Goal: Task Accomplishment & Management: Manage account settings

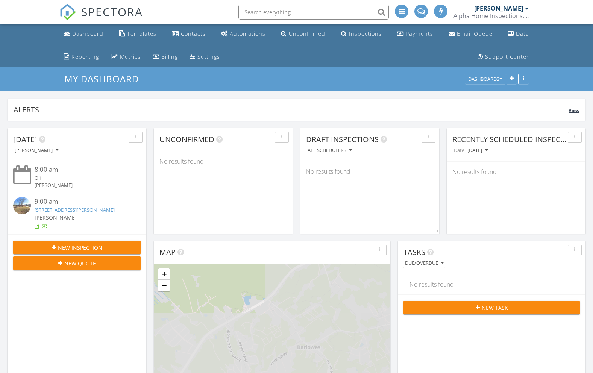
scroll to position [4, 4]
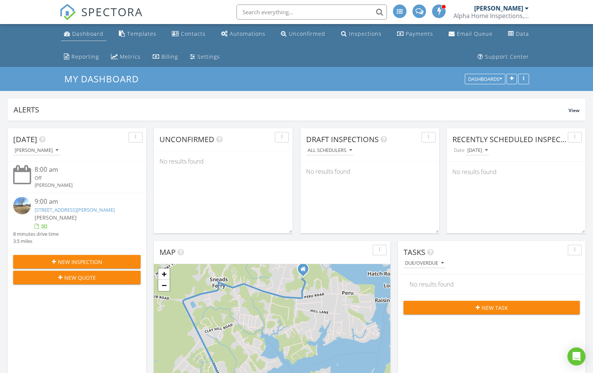
click at [80, 38] on link "Dashboard" at bounding box center [84, 34] width 46 height 14
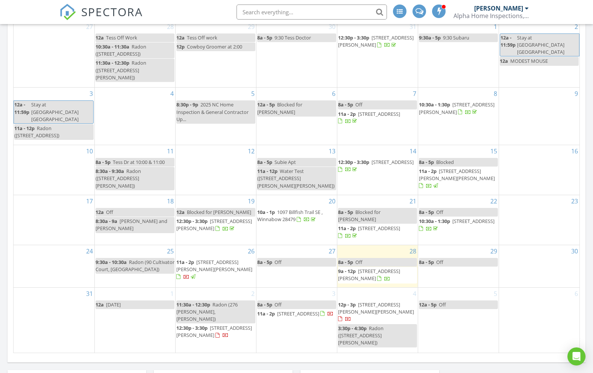
scroll to position [585, 0]
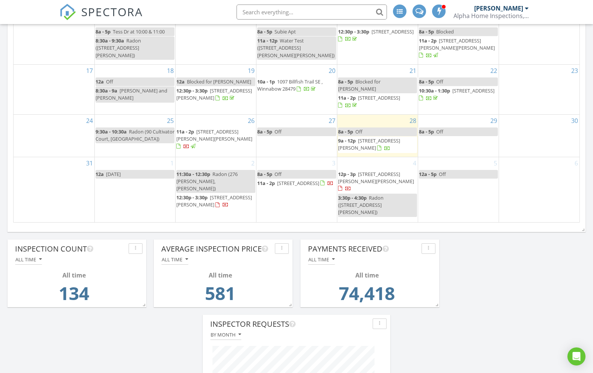
click at [222, 137] on span "[STREET_ADDRESS][PERSON_NAME][PERSON_NAME]" at bounding box center [214, 135] width 76 height 14
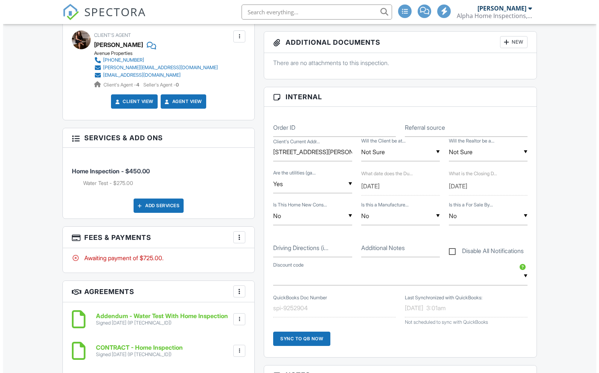
scroll to position [322, 0]
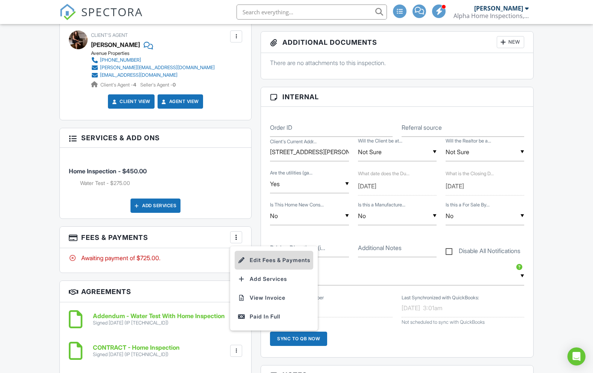
click at [261, 259] on li "Edit Fees & Payments" at bounding box center [274, 260] width 79 height 19
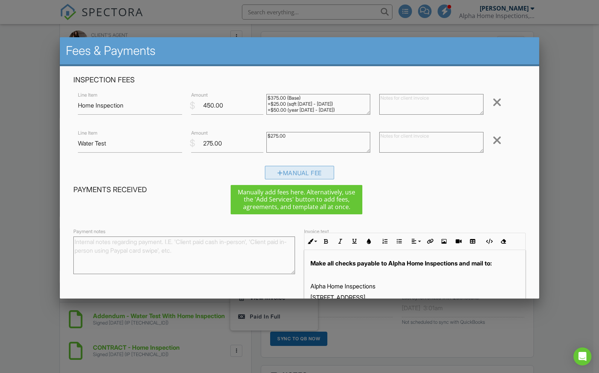
click at [288, 174] on div "Manual Fee" at bounding box center [299, 173] width 69 height 14
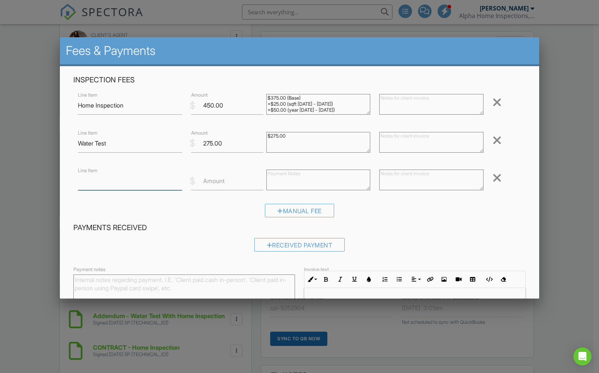
click at [148, 187] on input "Line Item" at bounding box center [130, 181] width 104 height 18
type input "Discount"
type input "-25"
click at [381, 220] on div "Manual Fee" at bounding box center [299, 213] width 452 height 19
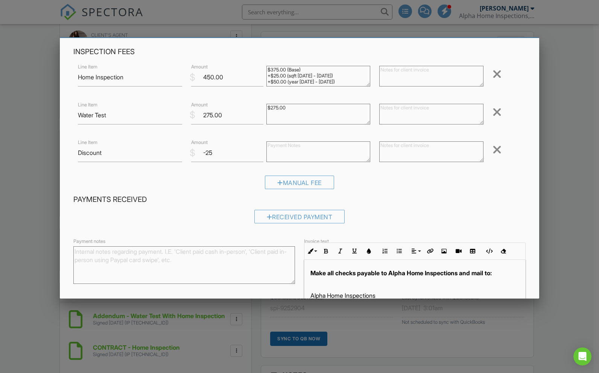
scroll to position [82, 0]
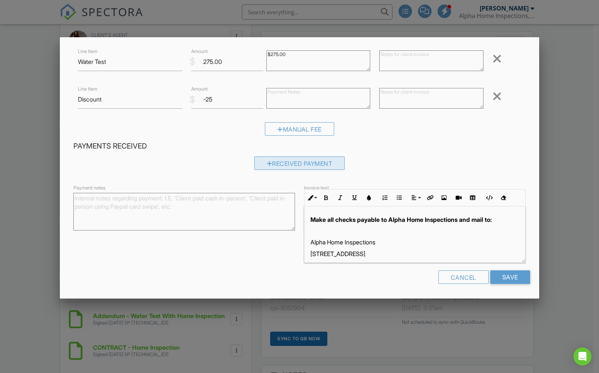
click at [311, 167] on div "Received Payment" at bounding box center [299, 164] width 91 height 14
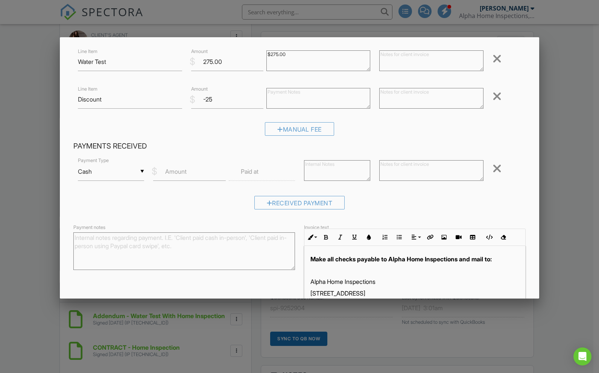
click at [181, 170] on label "Amount" at bounding box center [175, 171] width 21 height 8
click at [181, 170] on input "Amount" at bounding box center [189, 172] width 72 height 18
type input "700"
click at [245, 171] on label "Paid at" at bounding box center [250, 171] width 18 height 8
click at [254, 174] on label "Paid at" at bounding box center [250, 171] width 18 height 8
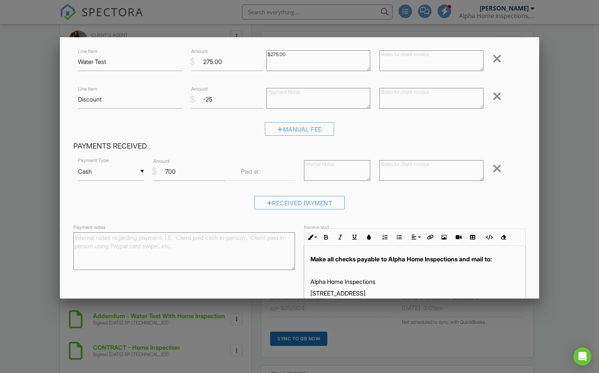
click at [267, 170] on input "text" at bounding box center [262, 172] width 66 height 18
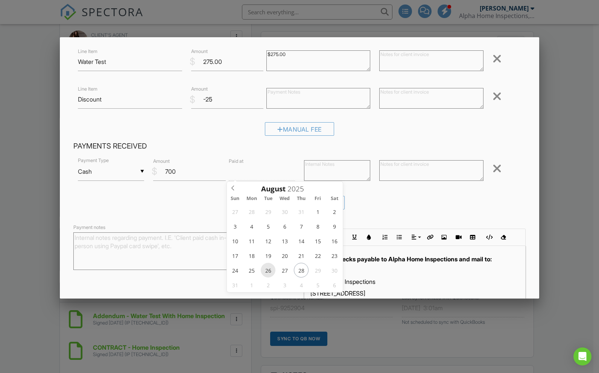
type input "08/26/2025 12:00 PM"
type input "01"
type input "08/26/2025 1:00 PM"
click at [270, 296] on span at bounding box center [270, 297] width 5 height 8
click at [452, 199] on div "Received Payment" at bounding box center [299, 205] width 452 height 19
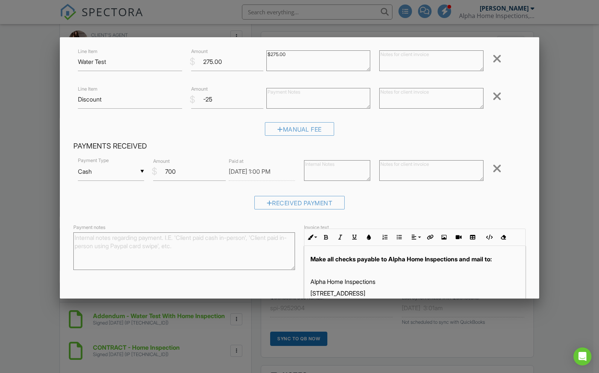
click at [345, 178] on textarea at bounding box center [337, 170] width 66 height 21
type textarea "Client Paid in Cash at time of inspection"
click at [476, 198] on div "Received Payment" at bounding box center [299, 205] width 452 height 19
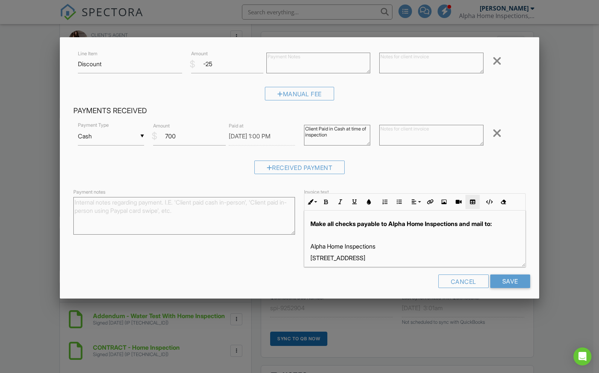
scroll to position [121, 0]
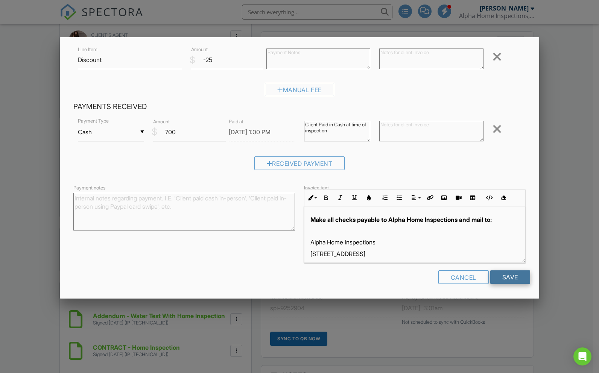
click at [518, 278] on input "Save" at bounding box center [510, 278] width 40 height 14
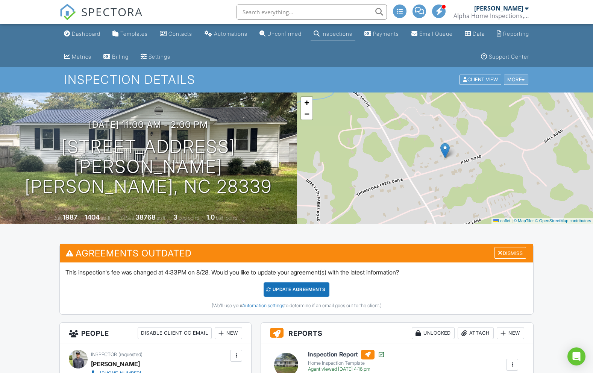
click at [519, 84] on div "More" at bounding box center [516, 80] width 24 height 10
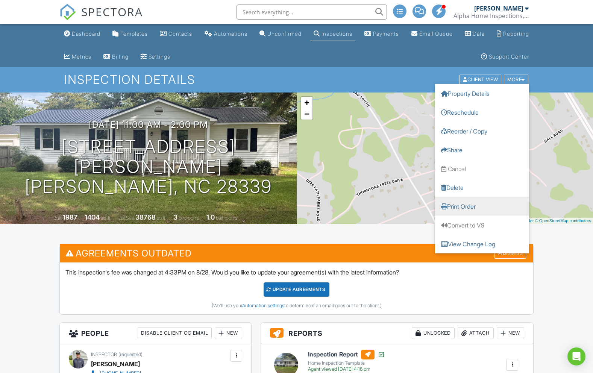
click at [477, 203] on link "Print Order" at bounding box center [482, 206] width 94 height 19
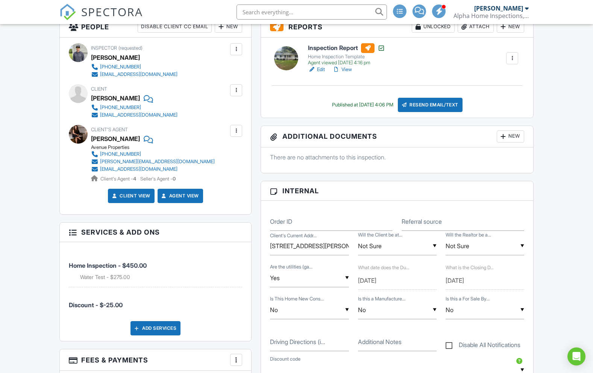
scroll to position [509, 0]
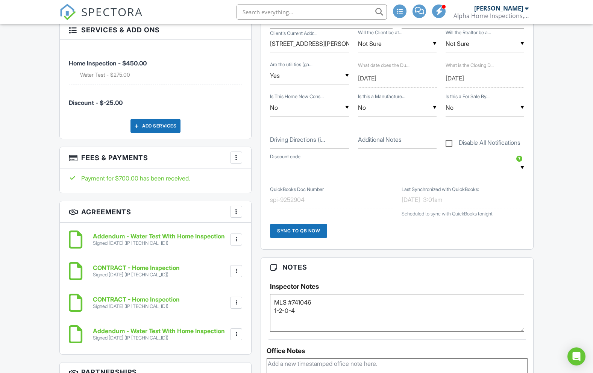
click at [237, 155] on div at bounding box center [237, 158] width 8 height 8
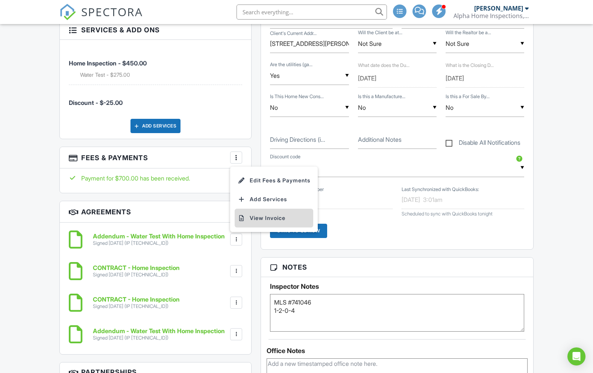
click at [243, 214] on li "View Invoice" at bounding box center [274, 218] width 79 height 19
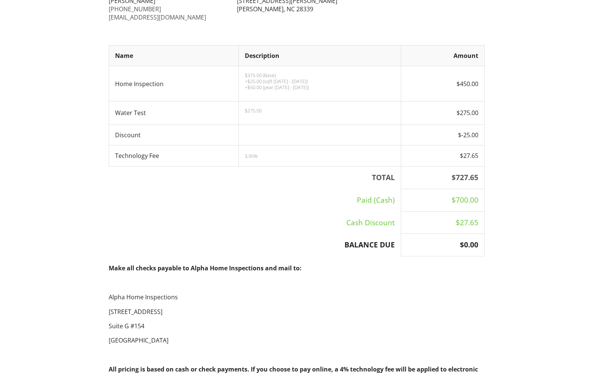
scroll to position [296, 0]
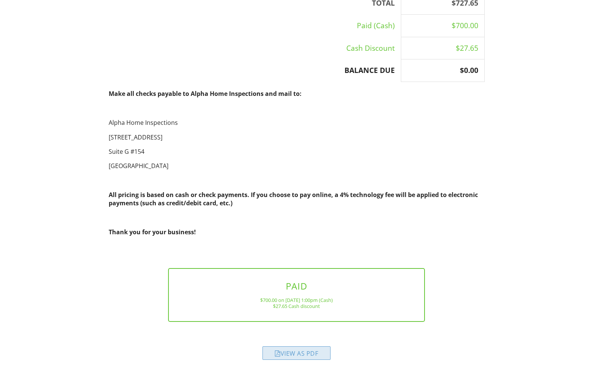
click at [299, 352] on div "View as PDF" at bounding box center [297, 354] width 68 height 14
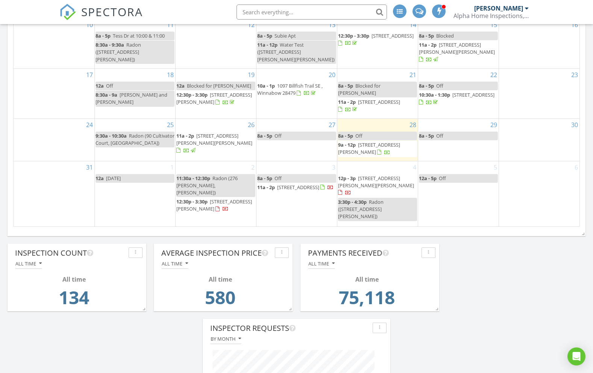
scroll to position [78, 0]
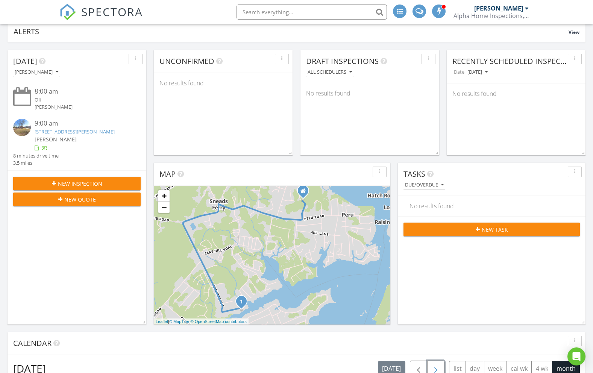
click at [442, 368] on button "button" at bounding box center [436, 368] width 18 height 15
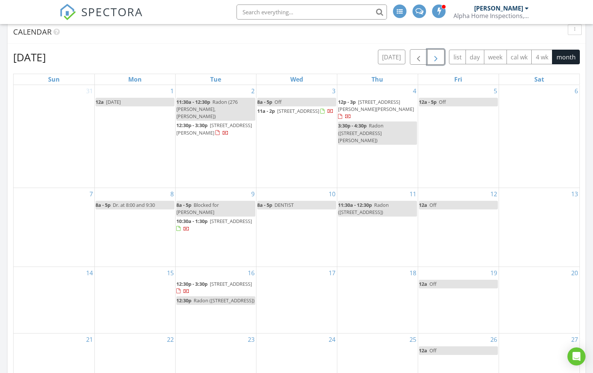
scroll to position [396, 0]
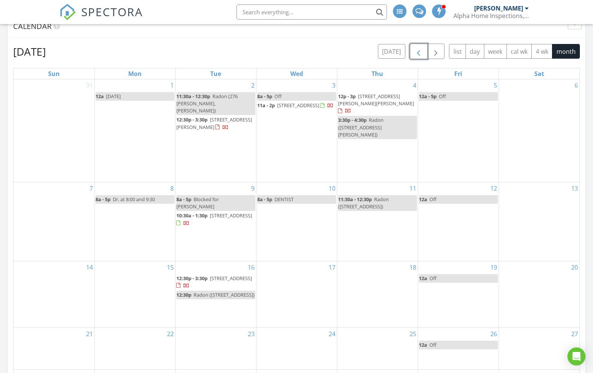
click at [419, 53] on span "button" at bounding box center [418, 51] width 9 height 9
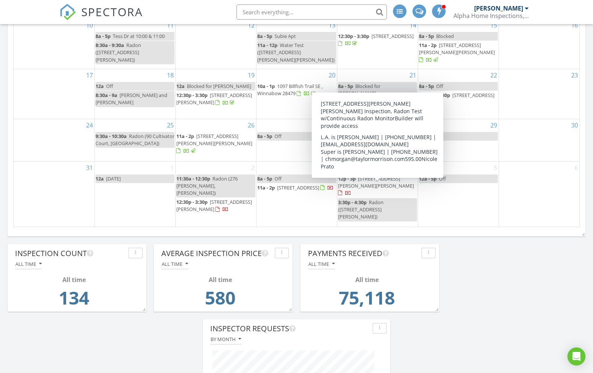
scroll to position [570, 0]
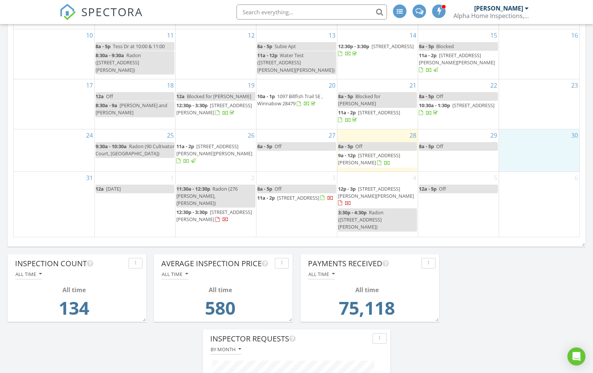
click at [549, 154] on div "30" at bounding box center [539, 150] width 81 height 42
click at [548, 218] on div "6" at bounding box center [539, 204] width 81 height 65
